Goal: Information Seeking & Learning: Learn about a topic

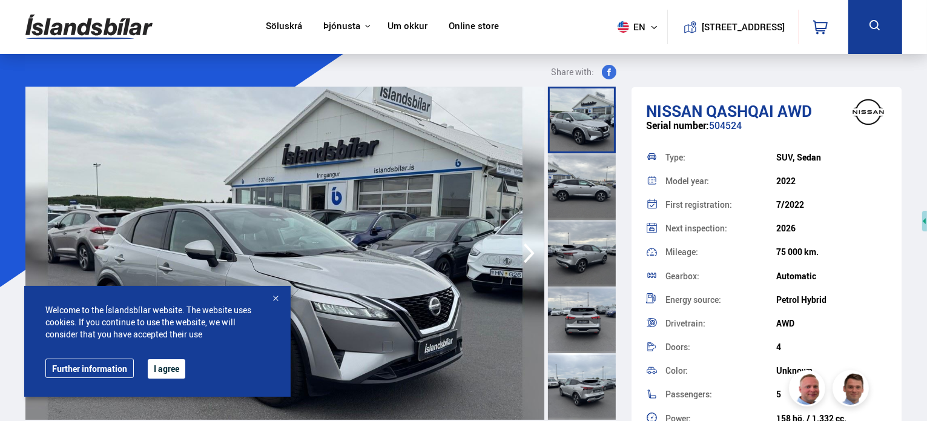
click at [171, 369] on button "I agree" at bounding box center [167, 368] width 38 height 19
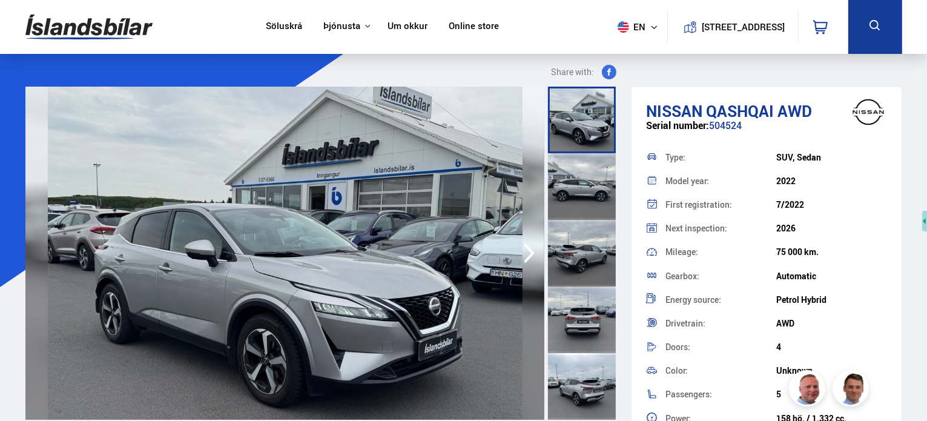
click at [291, 27] on link "Söluskrá" at bounding box center [284, 27] width 36 height 13
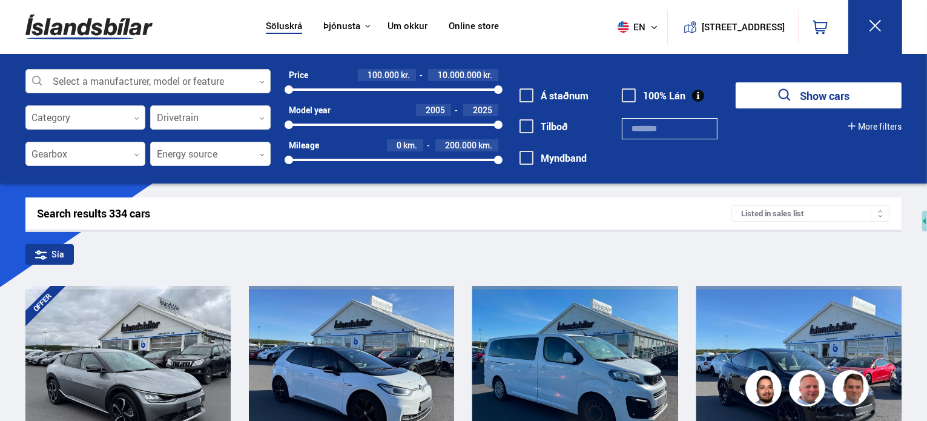
click at [186, 84] on div at bounding box center [147, 82] width 245 height 24
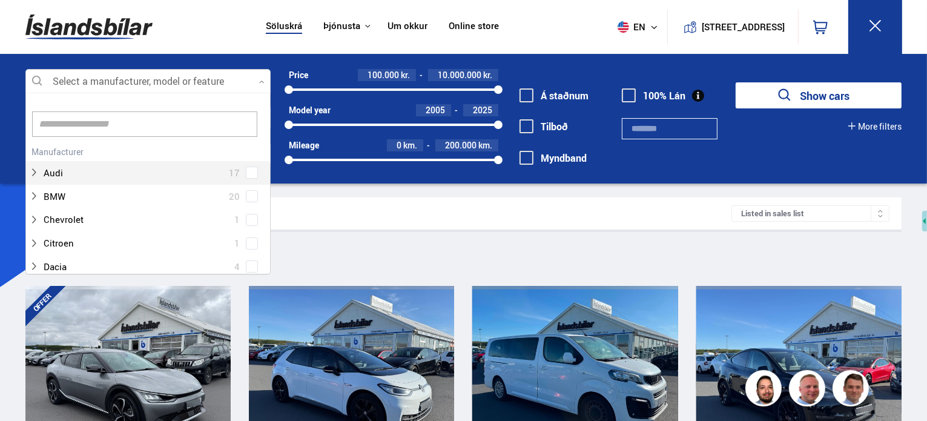
scroll to position [180, 242]
click at [186, 84] on div at bounding box center [147, 82] width 245 height 24
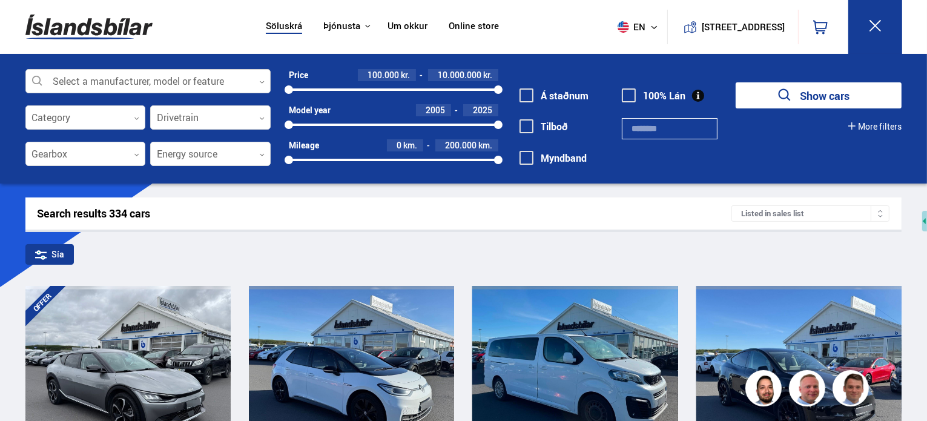
click at [168, 79] on div at bounding box center [147, 82] width 245 height 24
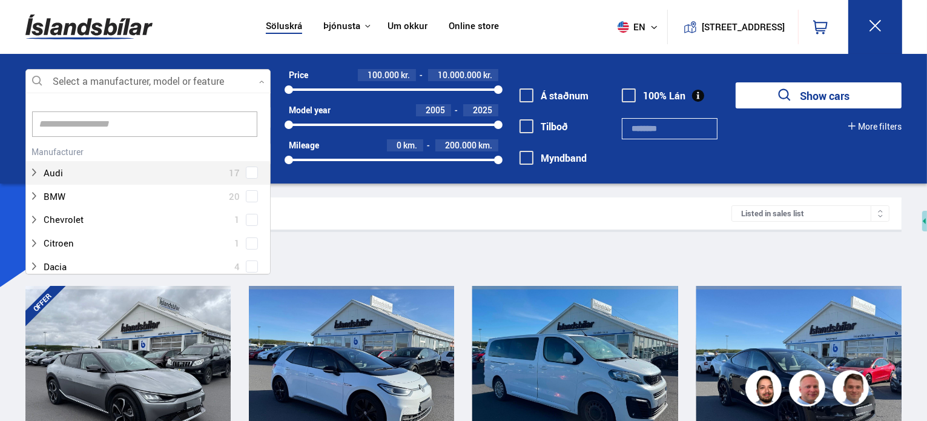
click at [81, 120] on input at bounding box center [144, 123] width 225 height 25
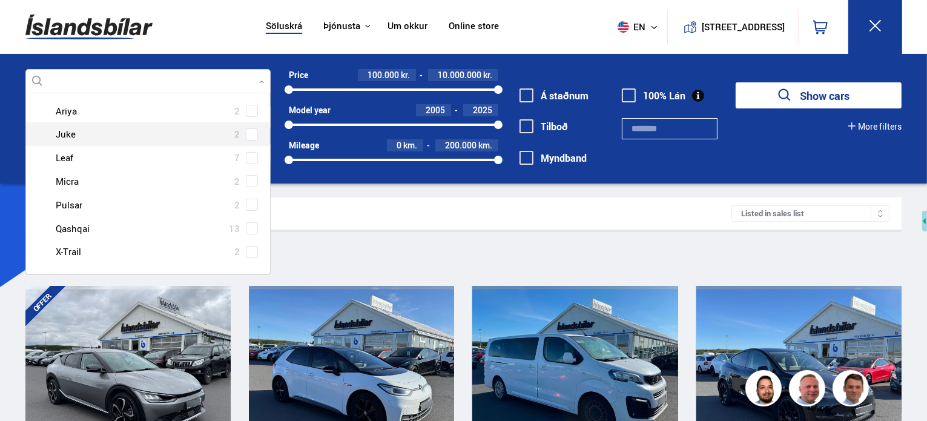
scroll to position [87, 0]
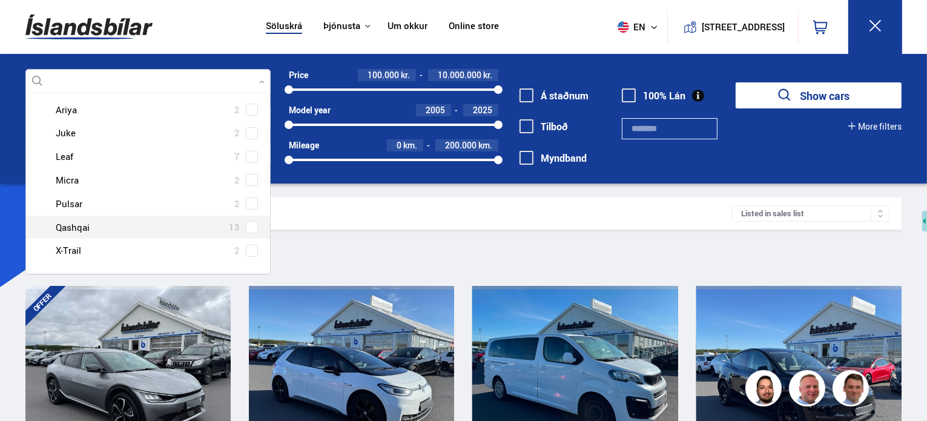
click at [85, 226] on div at bounding box center [160, 228] width 214 height 18
click at [75, 227] on div at bounding box center [160, 228] width 214 height 18
click at [250, 227] on span at bounding box center [252, 227] width 5 height 5
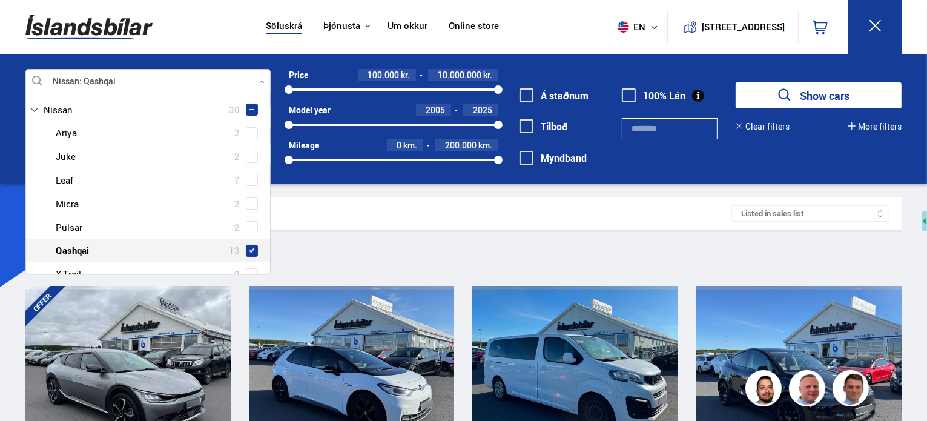
scroll to position [110, 0]
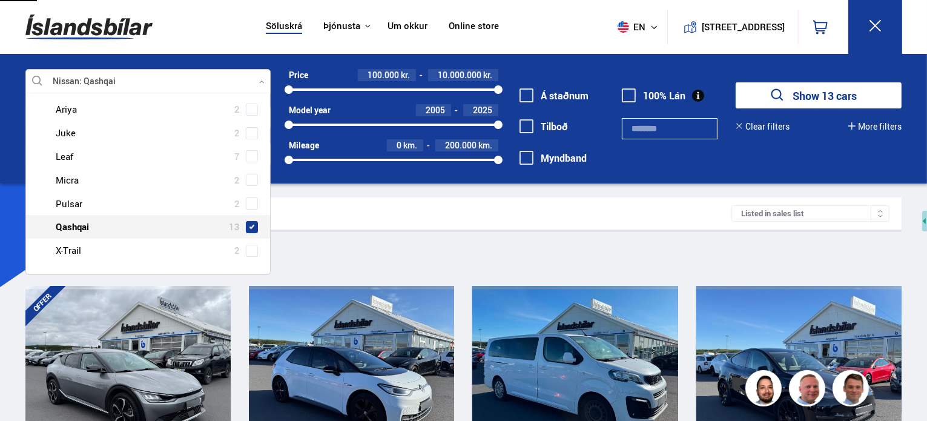
type input "******"
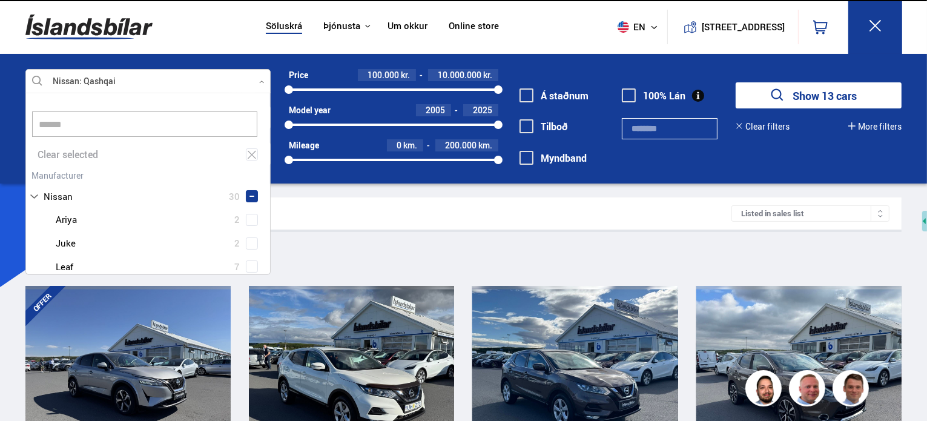
click at [414, 214] on div "Search results 13 cars" at bounding box center [385, 213] width 695 height 13
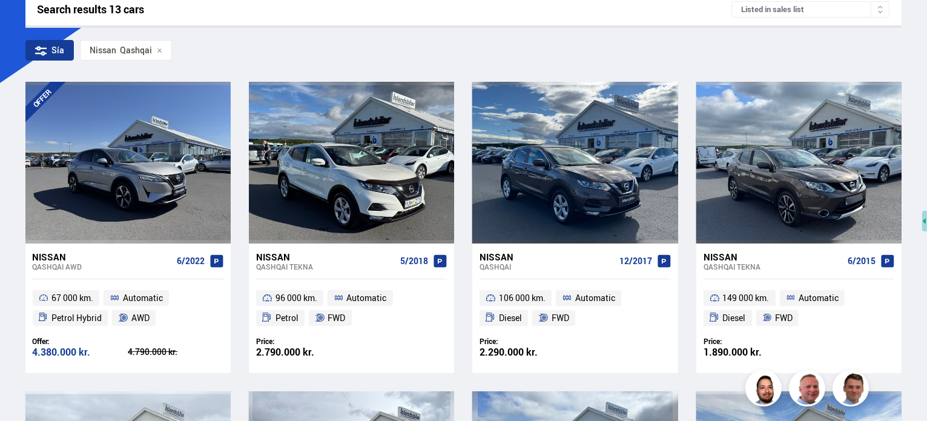
scroll to position [208, 0]
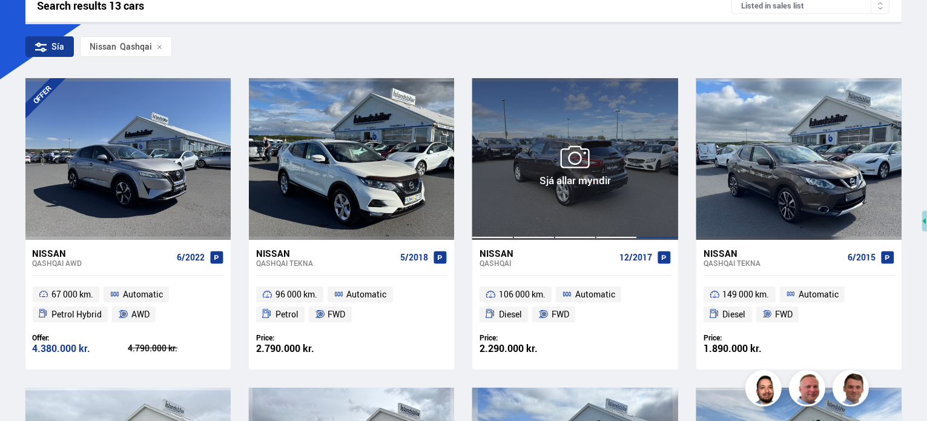
click at [652, 195] on div at bounding box center [657, 158] width 41 height 161
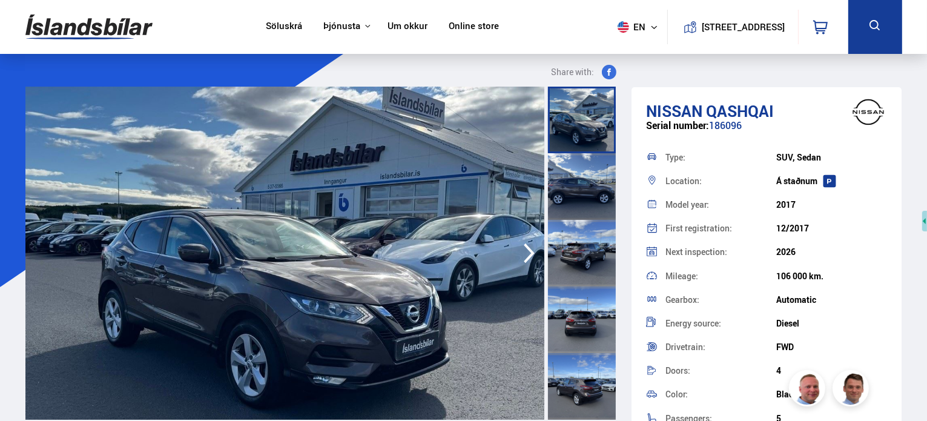
click at [568, 187] on div at bounding box center [582, 186] width 68 height 67
